Goal: Browse casually: Explore the website without a specific task or goal

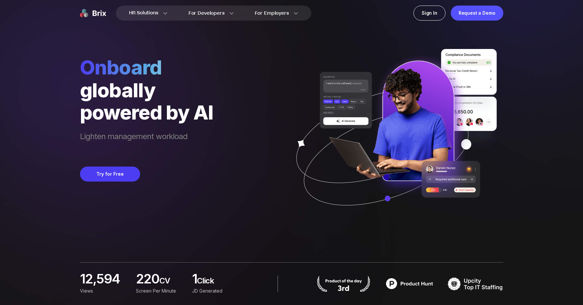
click at [216, 169] on div "Onboard globally powered by AI Lighten management workload Try for Free" at bounding box center [291, 112] width 423 height 225
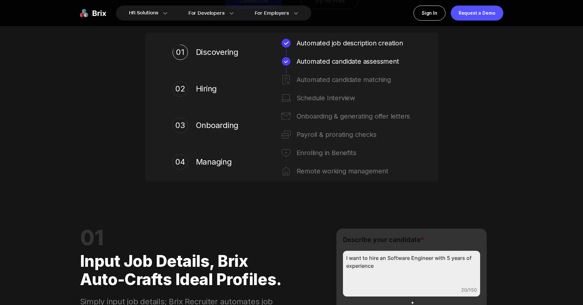
scroll to position [409, 0]
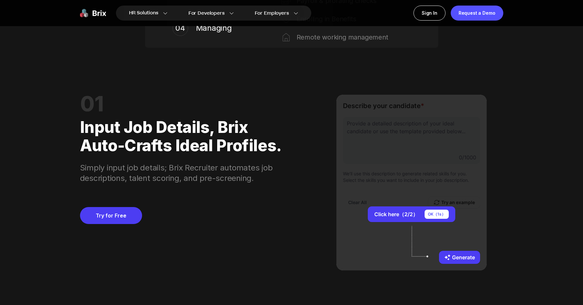
scroll to position [541, 0]
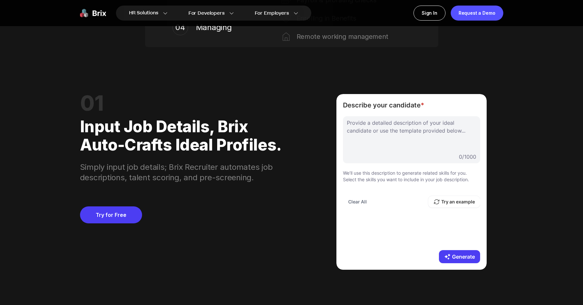
click at [302, 219] on div "01 Input job details, Brix auto-crafts ideal profiles. Simply input job details…" at bounding box center [291, 182] width 423 height 223
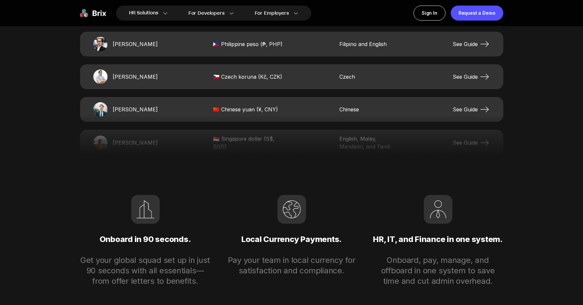
scroll to position [1384, 0]
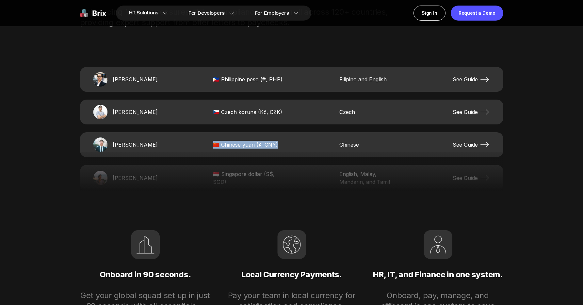
drag, startPoint x: 281, startPoint y: 147, endPoint x: 213, endPoint y: 148, distance: 68.9
click at [213, 148] on span "🇨🇳 Chinese yuan (¥, CNY)" at bounding box center [249, 145] width 72 height 8
drag, startPoint x: 211, startPoint y: 145, endPoint x: 505, endPoint y: 149, distance: 293.9
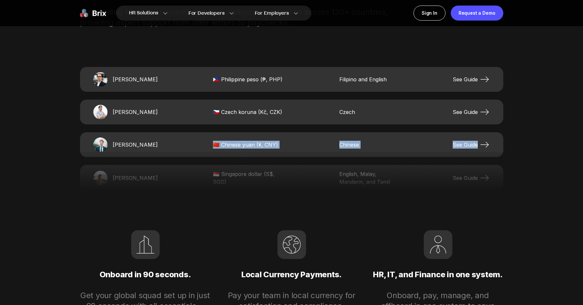
click at [387, 140] on div "[PERSON_NAME] 🇨🇳 Chinese yuan (¥, CNY) Chinese See Guide" at bounding box center [291, 144] width 423 height 25
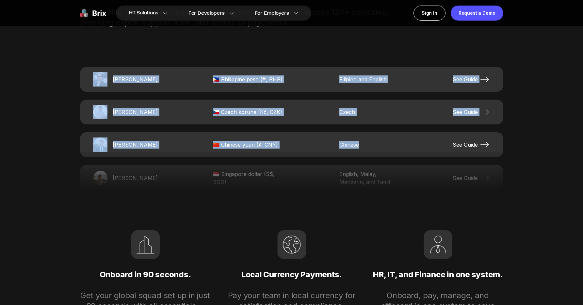
drag, startPoint x: 375, startPoint y: 142, endPoint x: 89, endPoint y: 81, distance: 291.5
click at [89, 81] on div "[PERSON_NAME] 🇵🇭 Philippine peso (₱, PHP) Filipino and English See Guide [PERSO…" at bounding box center [291, 129] width 423 height 124
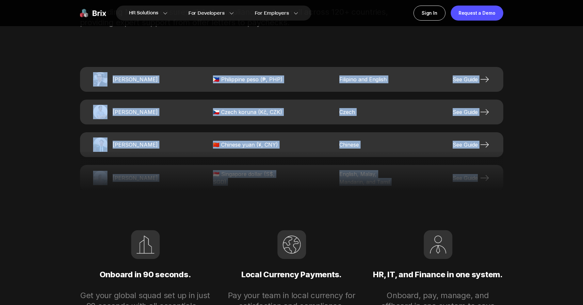
drag, startPoint x: 43, startPoint y: 66, endPoint x: 523, endPoint y: 176, distance: 492.5
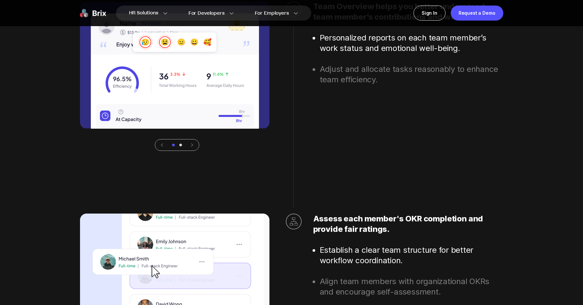
scroll to position [2288, 0]
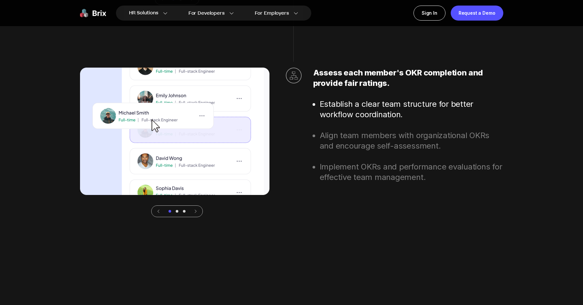
click at [196, 211] on icon at bounding box center [195, 211] width 5 height 5
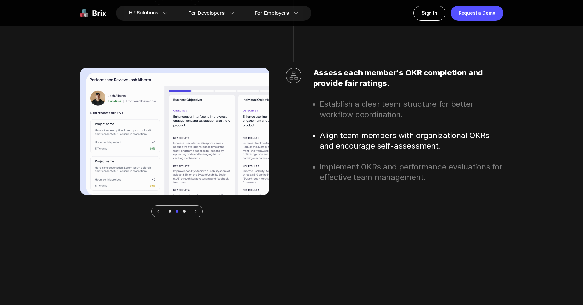
click at [196, 211] on icon at bounding box center [195, 211] width 5 height 5
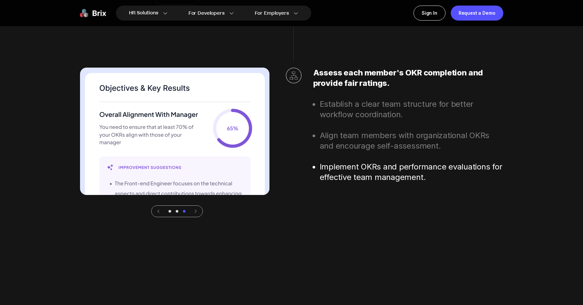
click at [160, 212] on icon at bounding box center [158, 211] width 5 height 5
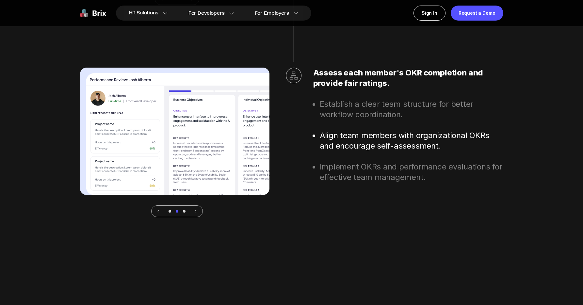
click at [160, 212] on icon at bounding box center [158, 211] width 5 height 5
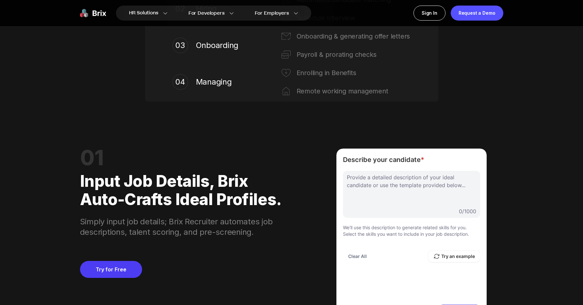
scroll to position [334, 0]
